Goal: Transaction & Acquisition: Purchase product/service

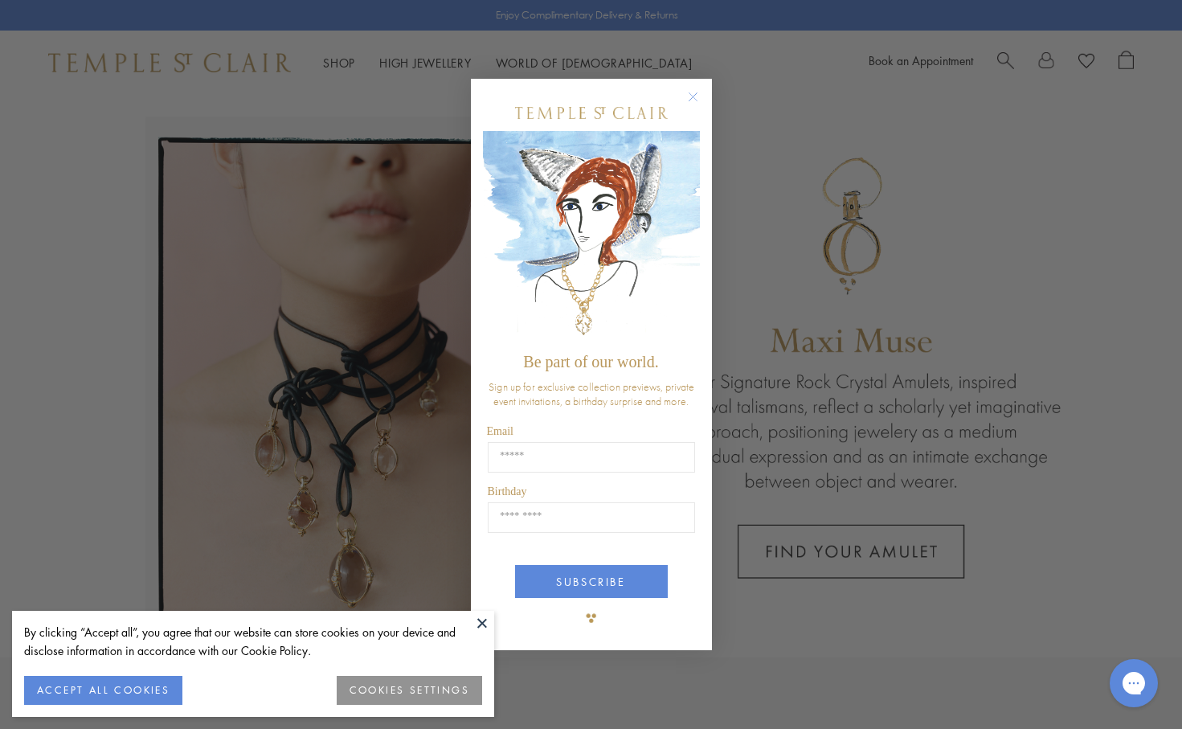
click at [484, 627] on button at bounding box center [482, 623] width 24 height 24
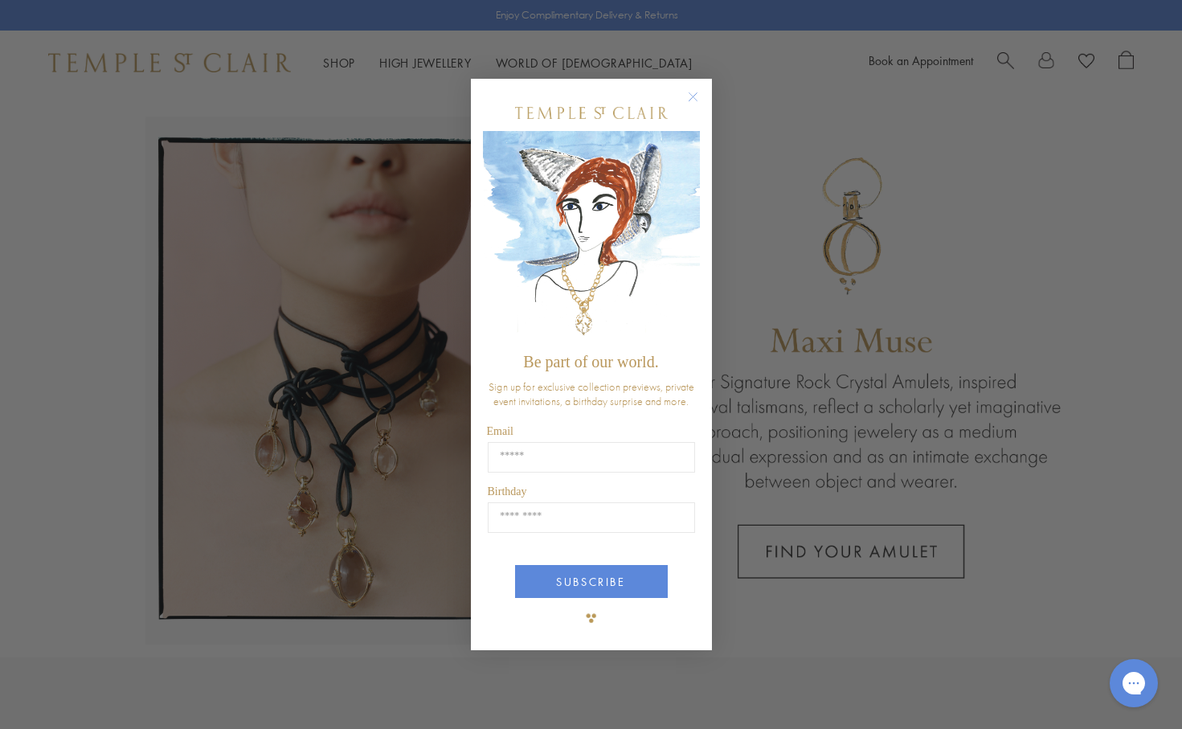
click at [693, 92] on circle "Close dialog" at bounding box center [692, 96] width 19 height 19
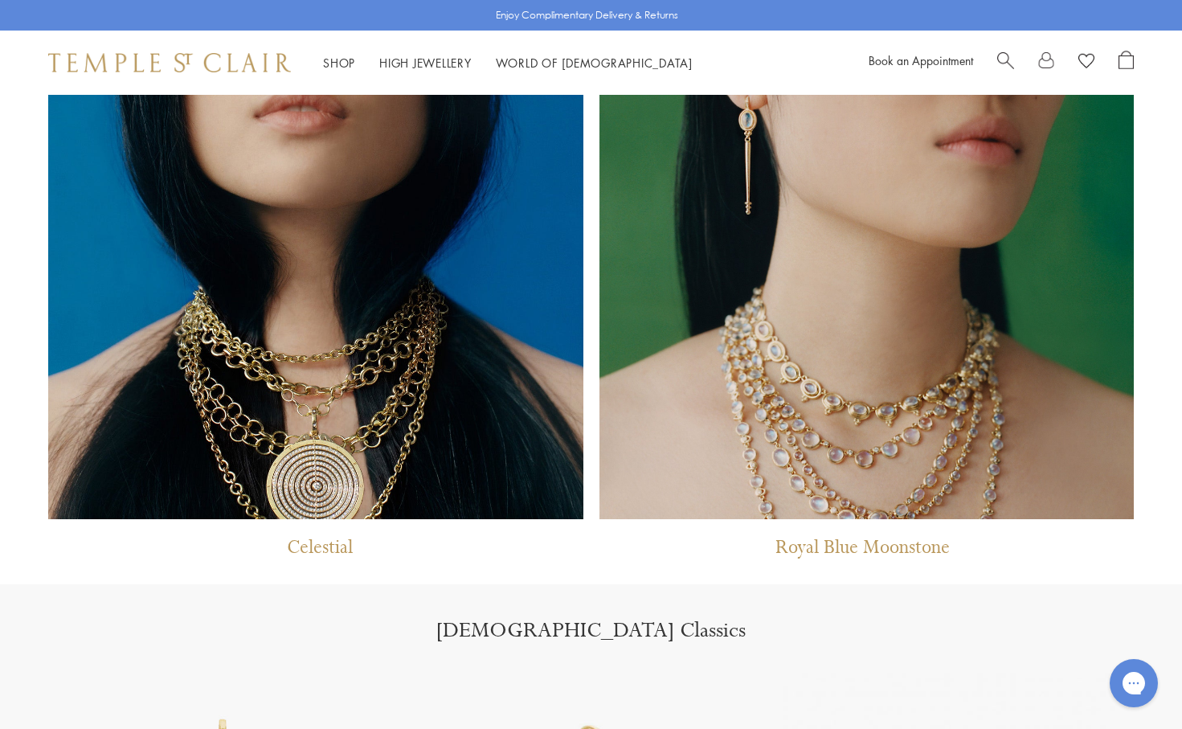
scroll to position [1144, 0]
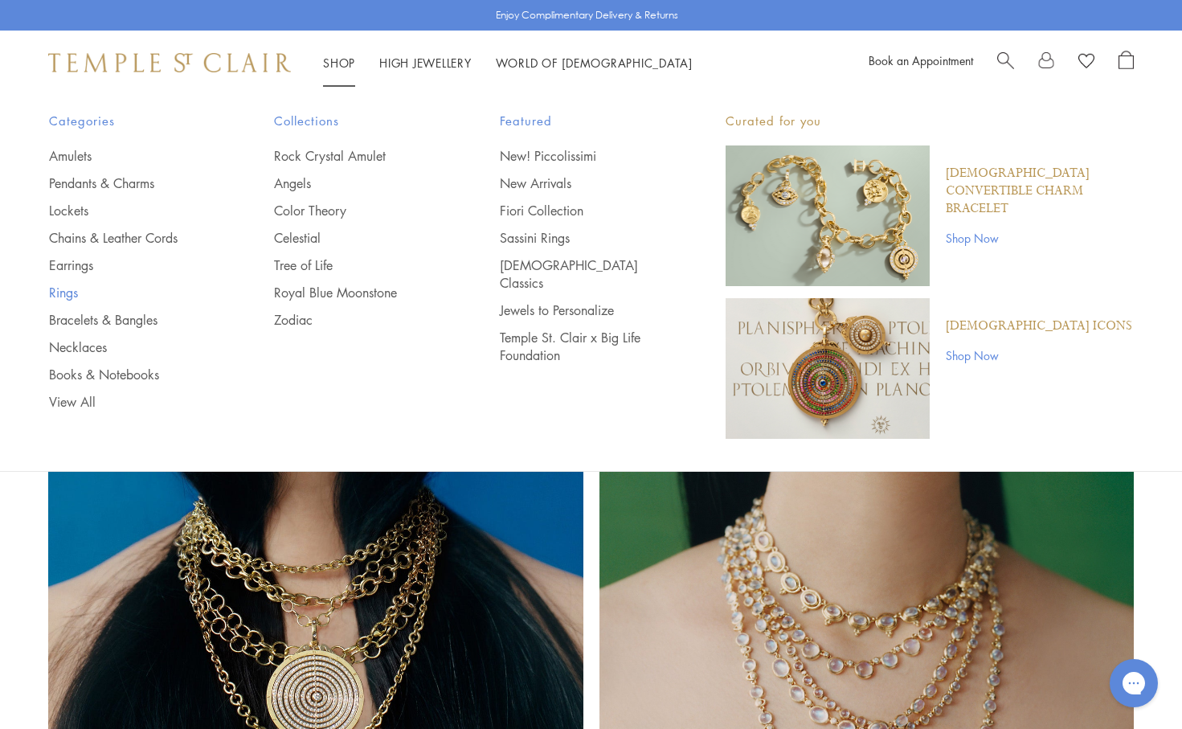
click at [55, 291] on link "Rings" at bounding box center [130, 293] width 162 height 18
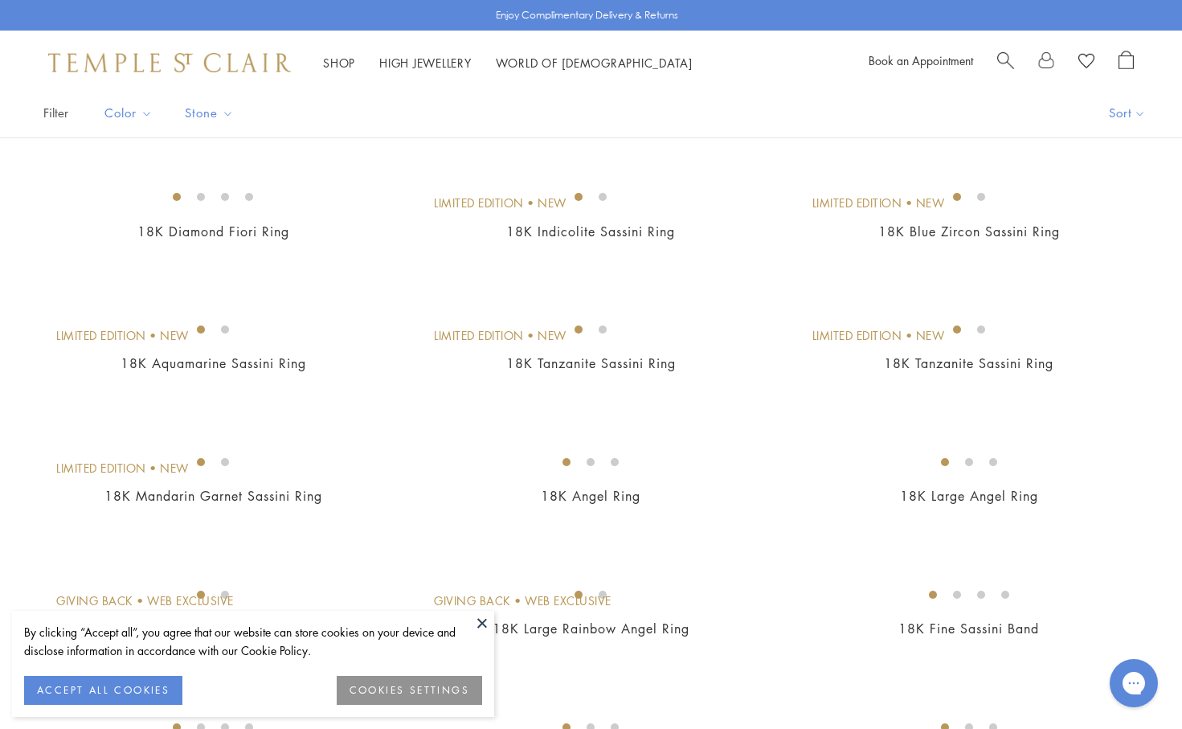
scroll to position [207, 0]
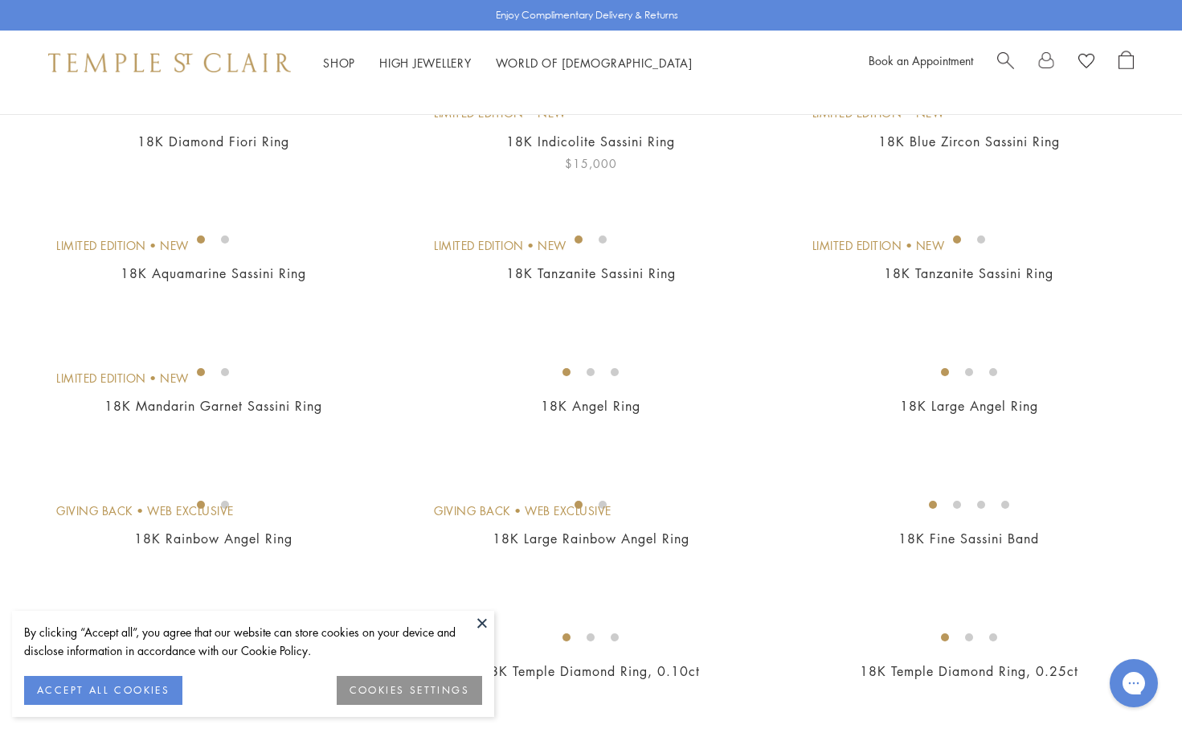
click at [0, 0] on img at bounding box center [0, 0] width 0 height 0
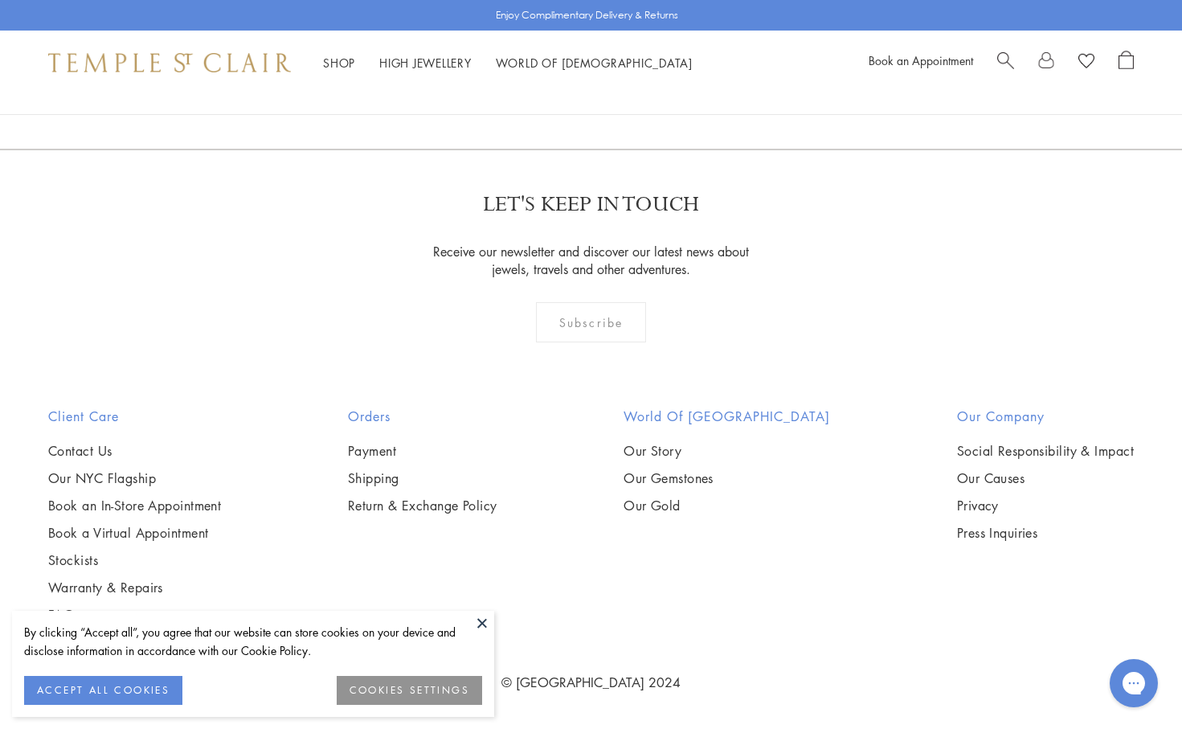
scroll to position [7345, 0]
click at [596, 84] on link "2" at bounding box center [592, 62] width 53 height 44
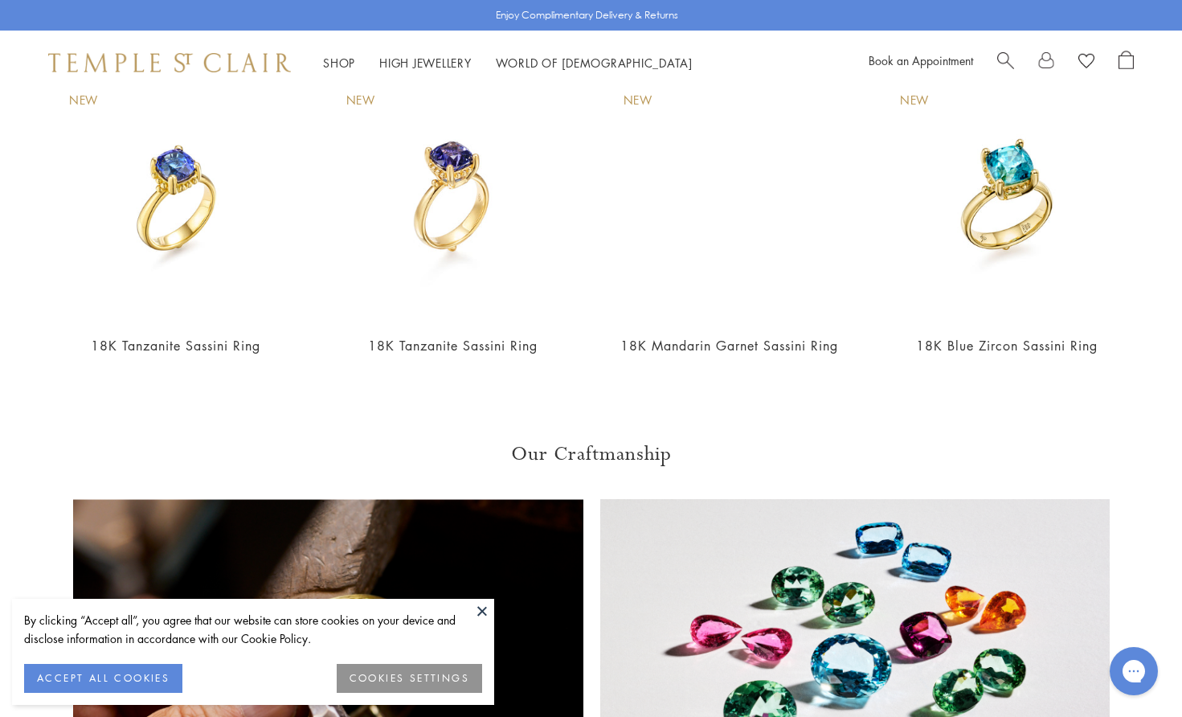
scroll to position [754, 0]
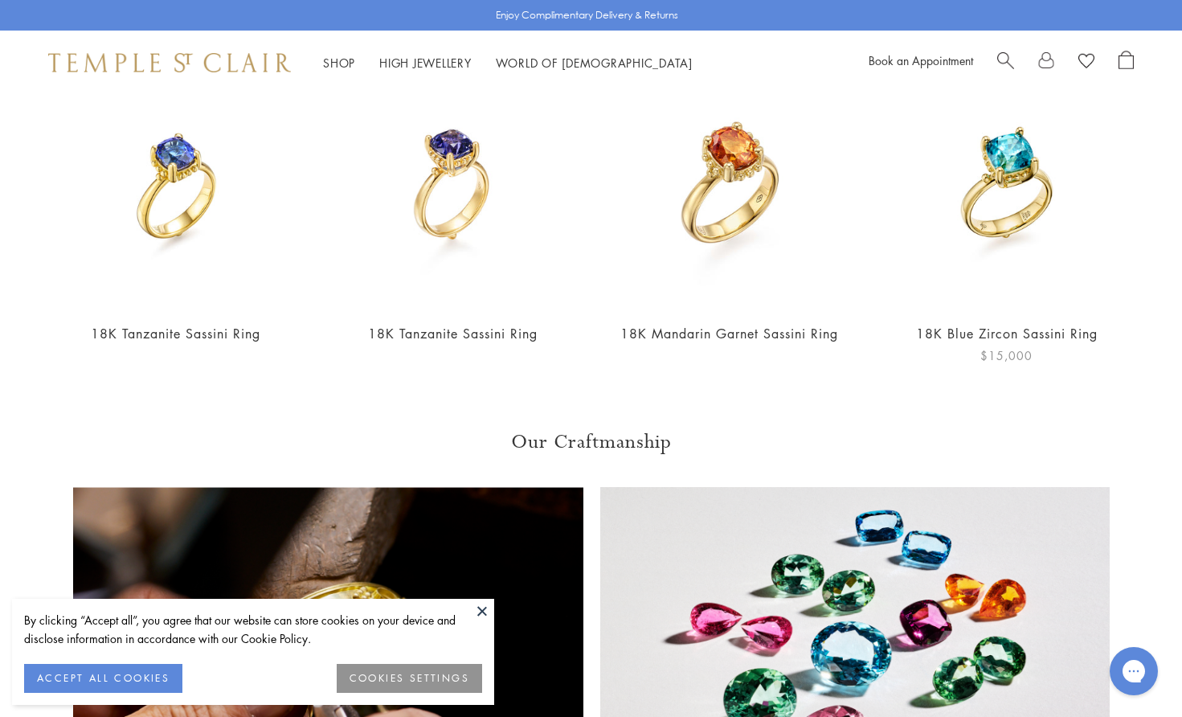
click at [935, 178] on img at bounding box center [1006, 185] width 245 height 245
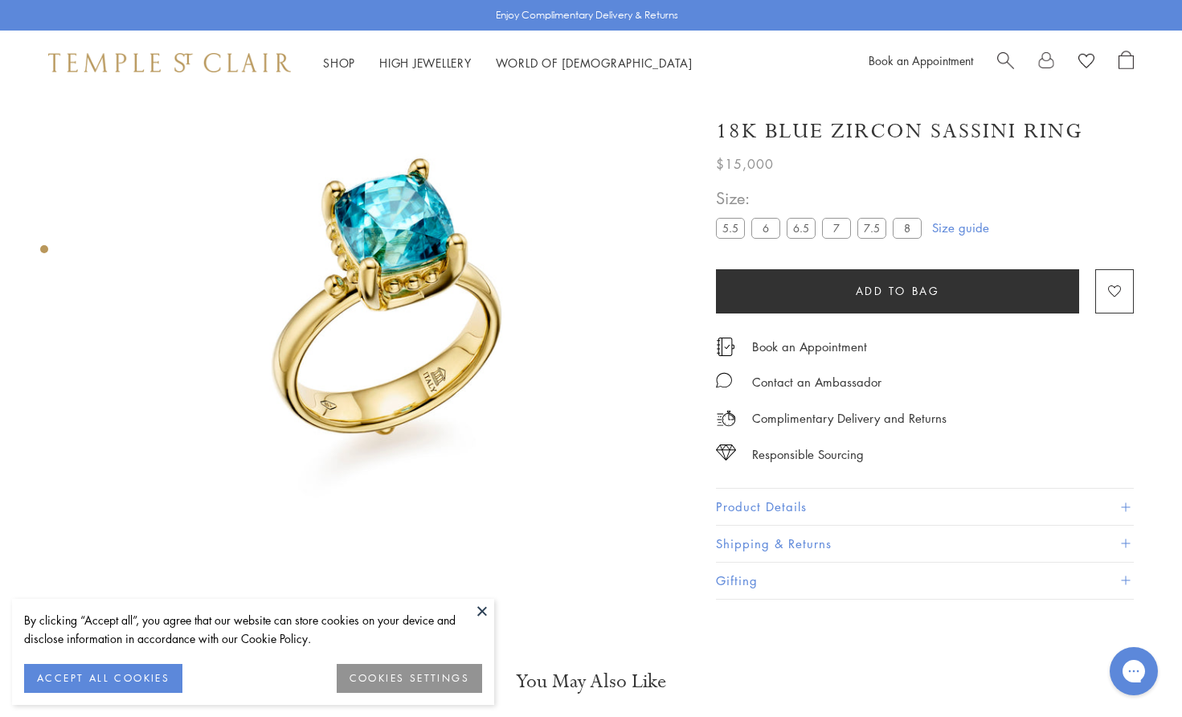
scroll to position [392, 0]
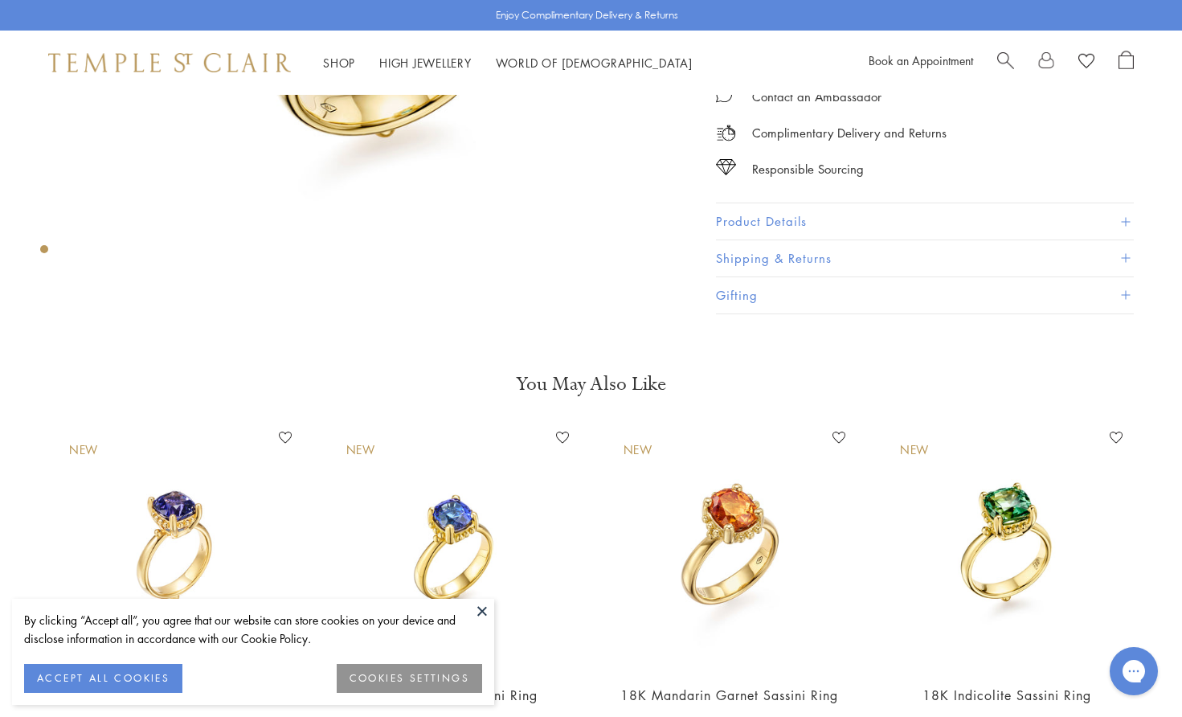
click at [481, 607] on button at bounding box center [482, 611] width 24 height 24
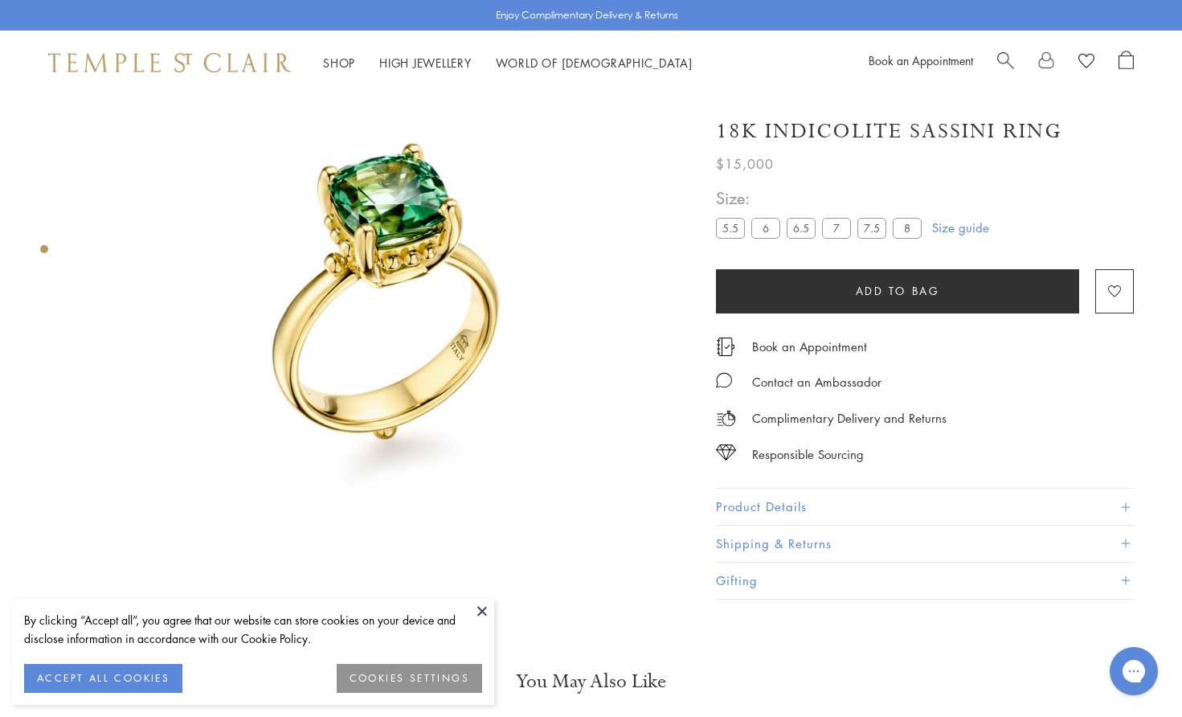
click at [1127, 502] on span at bounding box center [1125, 506] width 9 height 9
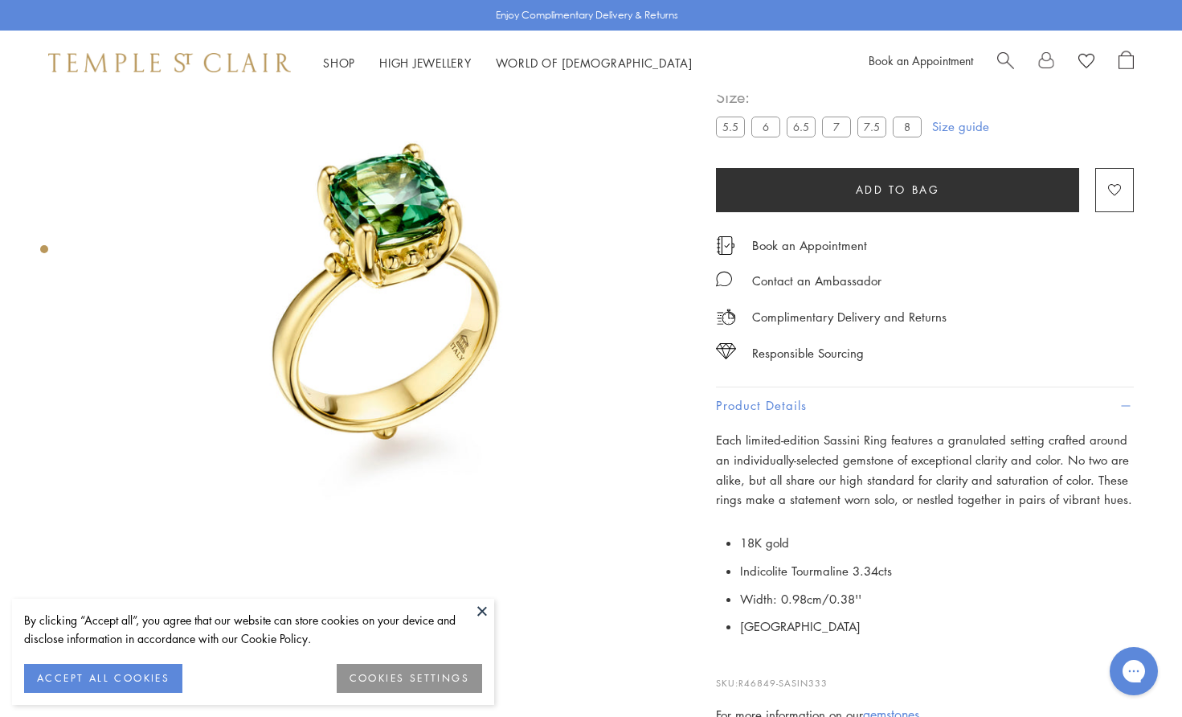
click at [482, 608] on button at bounding box center [482, 611] width 24 height 24
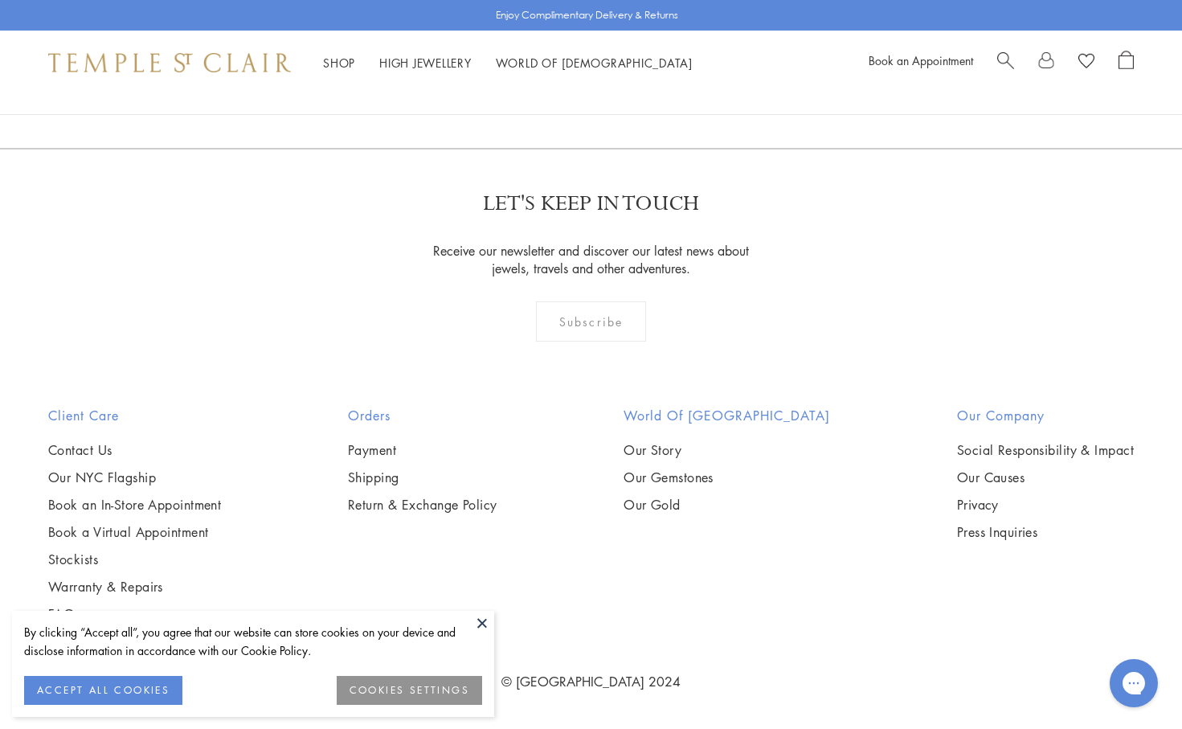
scroll to position [1920, 0]
click at [0, 0] on img at bounding box center [0, 0] width 0 height 0
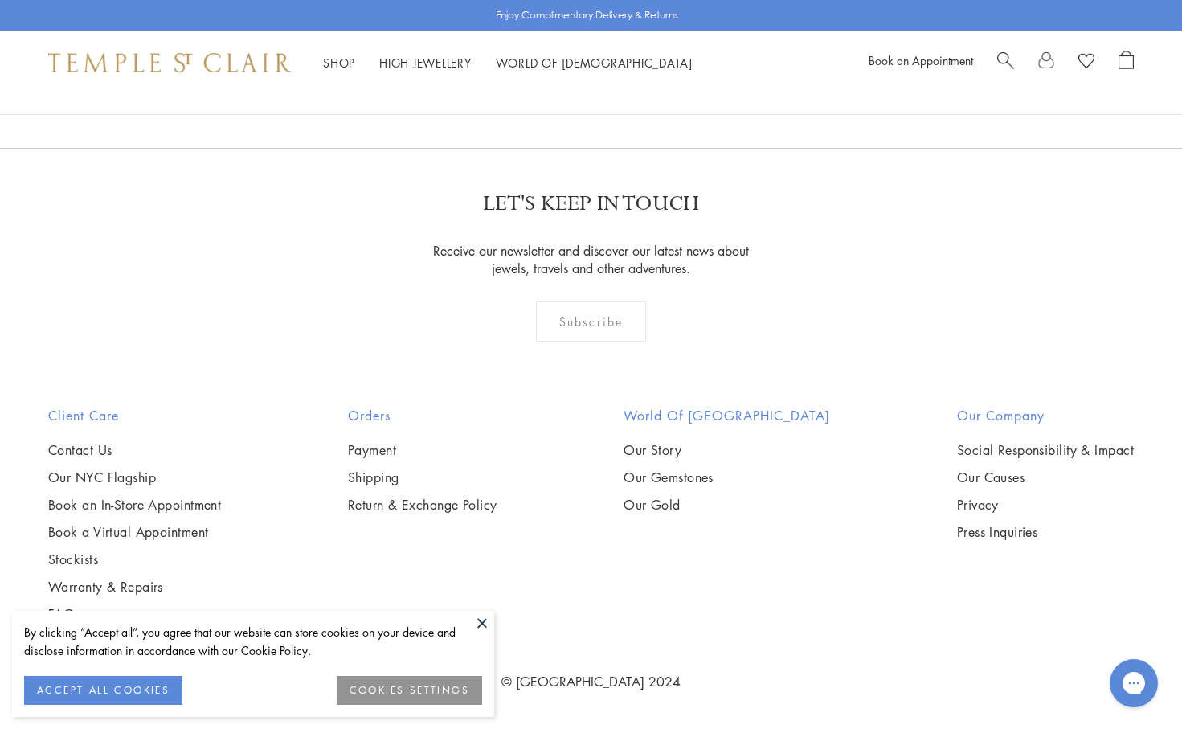
click at [484, 621] on button at bounding box center [482, 623] width 24 height 24
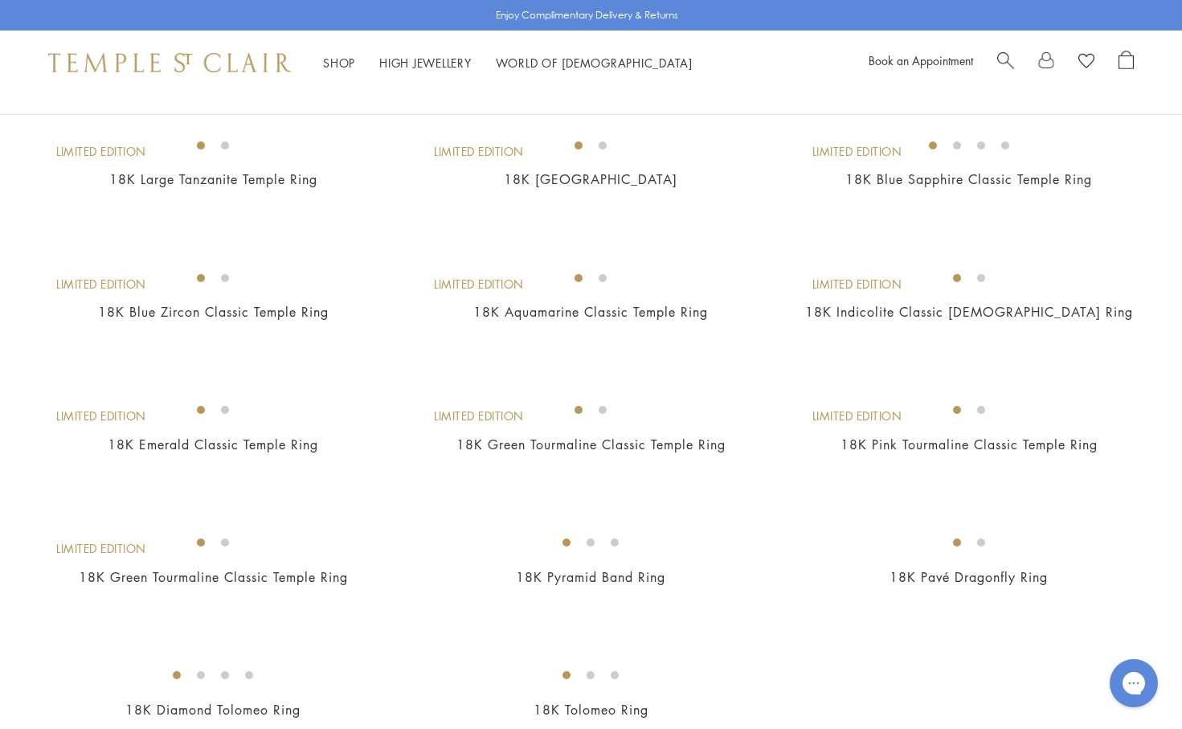
scroll to position [74, 0]
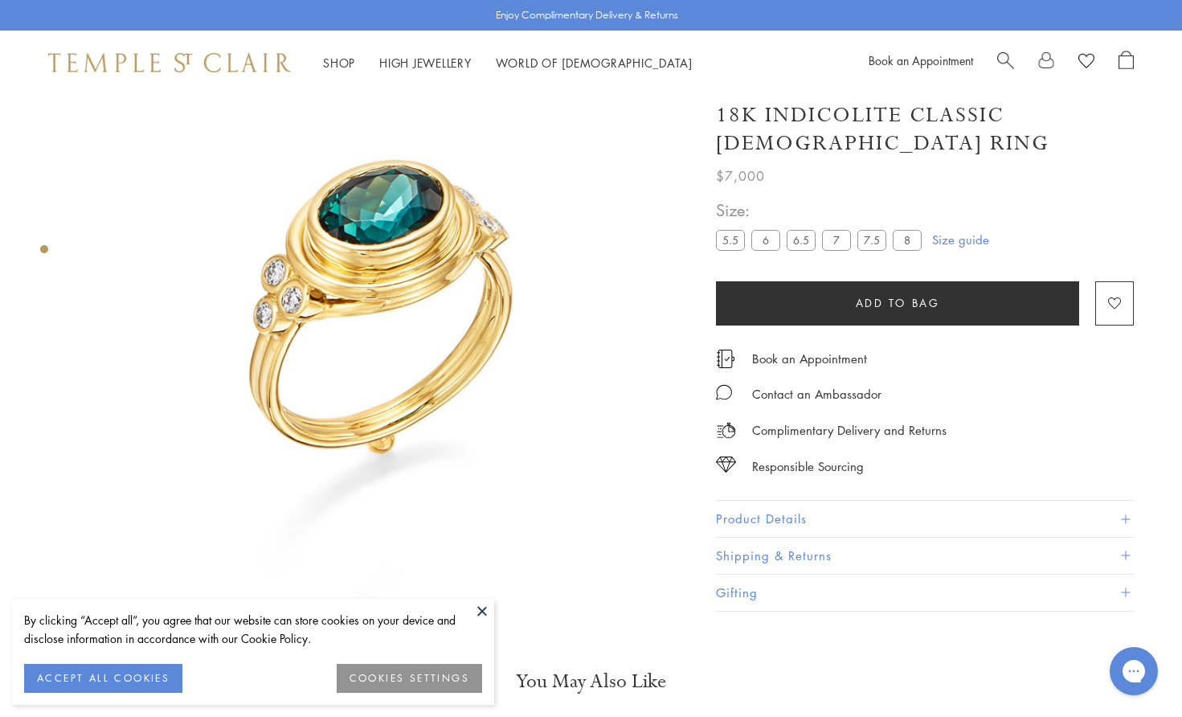
click at [483, 609] on button at bounding box center [482, 611] width 24 height 24
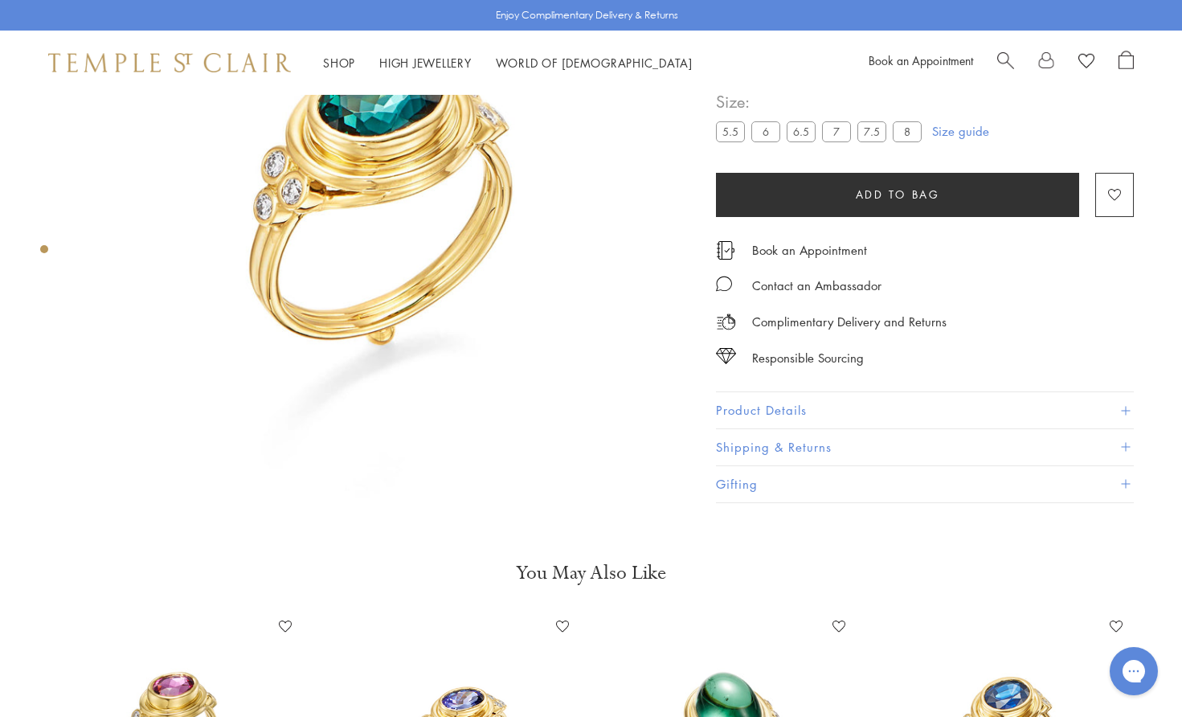
scroll to position [74, 0]
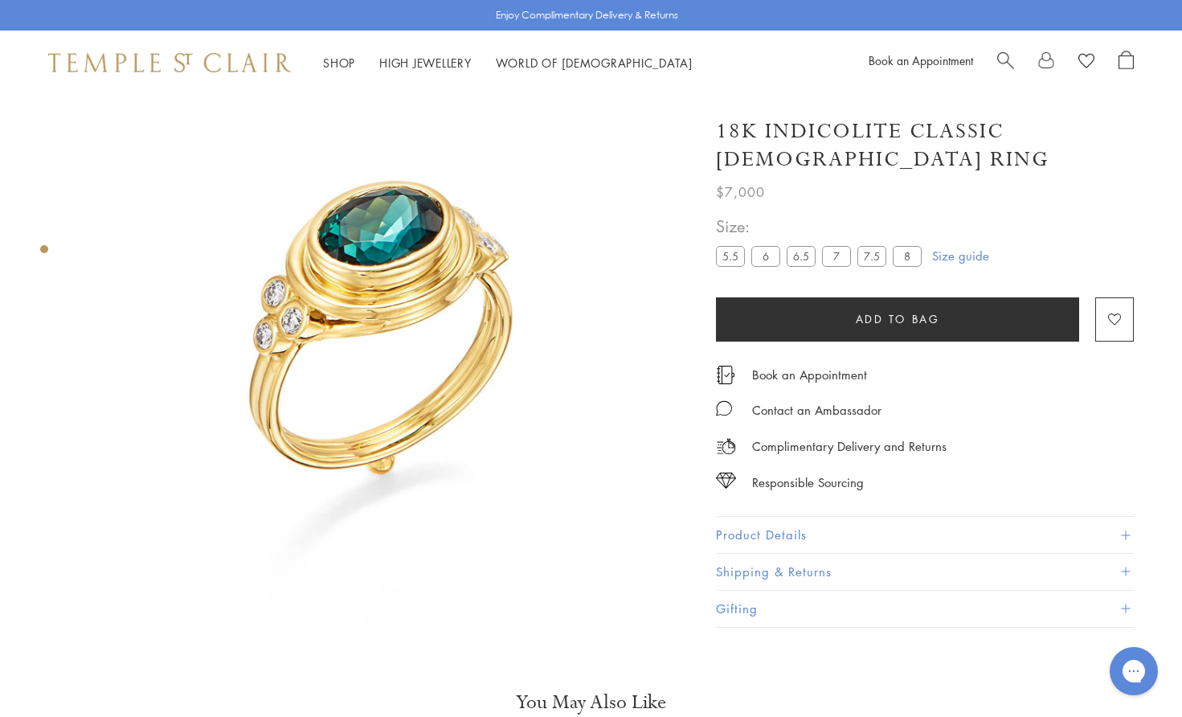
click at [1127, 530] on span at bounding box center [1125, 534] width 9 height 9
